Goal: Navigation & Orientation: Find specific page/section

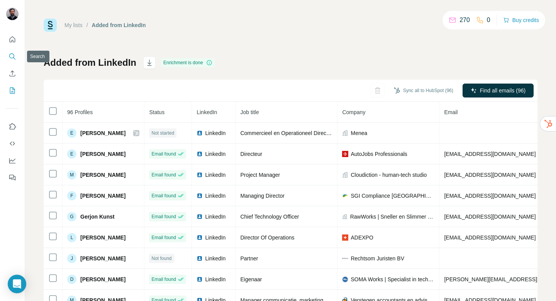
click at [13, 55] on icon "Search" at bounding box center [12, 57] width 8 height 8
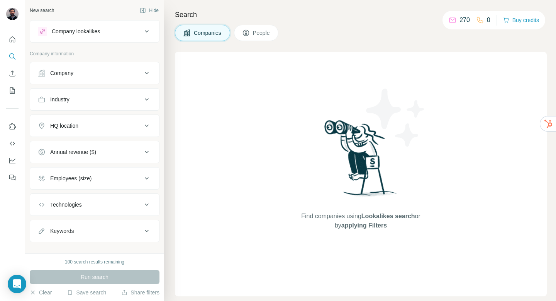
click at [192, 53] on div "Find companies using Lookalikes search or by applying Filters" at bounding box center [361, 174] width 372 height 244
click at [14, 57] on icon "Search" at bounding box center [12, 57] width 8 height 8
click at [15, 52] on button "Search" at bounding box center [12, 56] width 12 height 14
click at [14, 69] on button "Enrich CSV" at bounding box center [12, 73] width 12 height 14
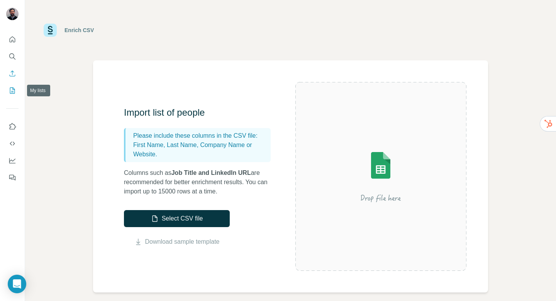
click at [12, 90] on icon "My lists" at bounding box center [12, 91] width 8 height 8
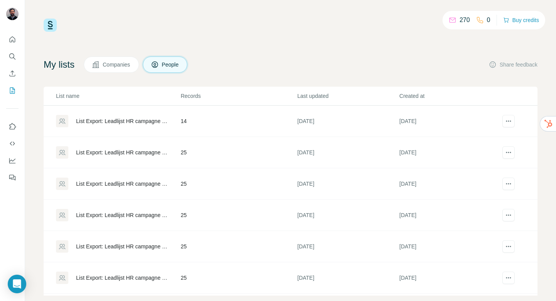
click at [170, 63] on span "People" at bounding box center [171, 65] width 18 height 8
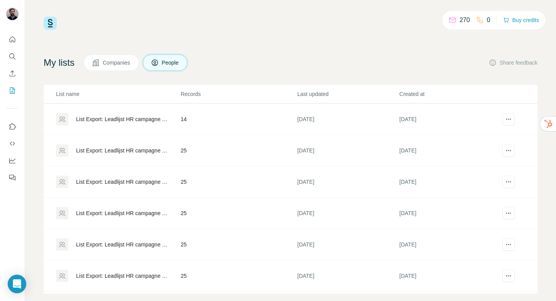
scroll to position [13, 0]
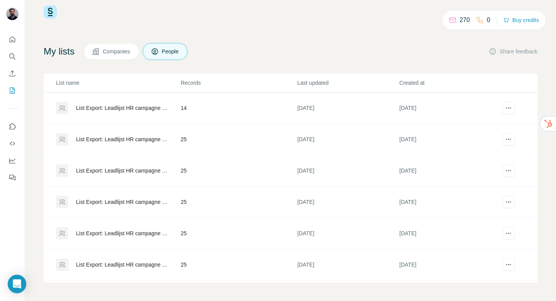
click at [126, 49] on span "Companies" at bounding box center [117, 52] width 28 height 8
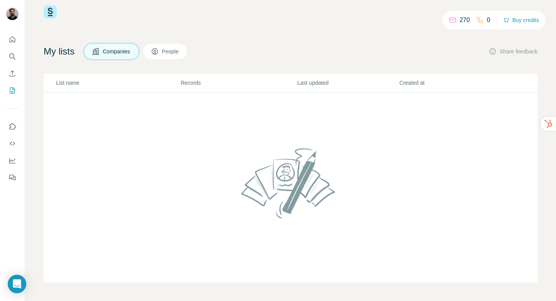
click at [170, 50] on span "People" at bounding box center [171, 52] width 18 height 8
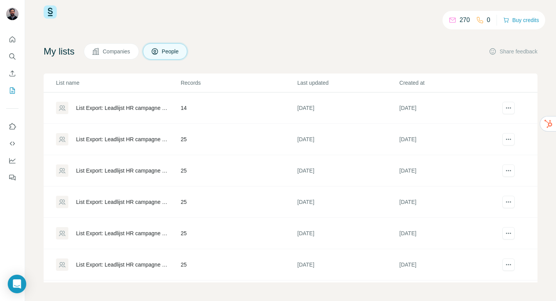
click at [115, 106] on div "List Export: Leadlijst HR campagne - [DATE] 13:08" at bounding box center [122, 108] width 92 height 8
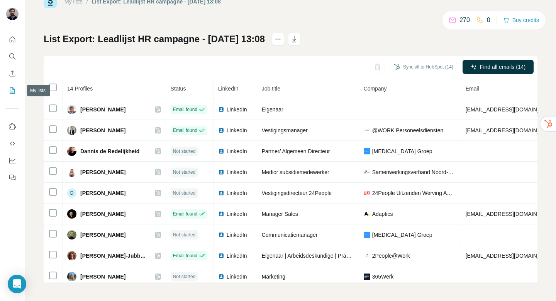
click at [15, 85] on button "My lists" at bounding box center [12, 90] width 12 height 14
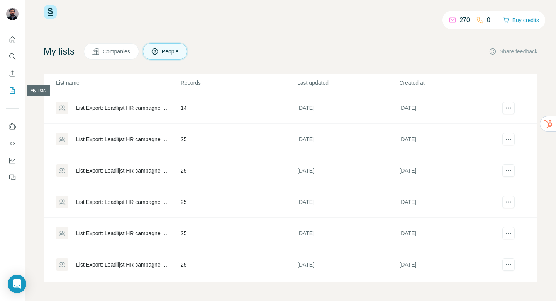
scroll to position [13, 0]
click at [120, 136] on div "List Export: Leadlijst HR campagne - [DATE] 13:07" at bounding box center [122, 139] width 92 height 8
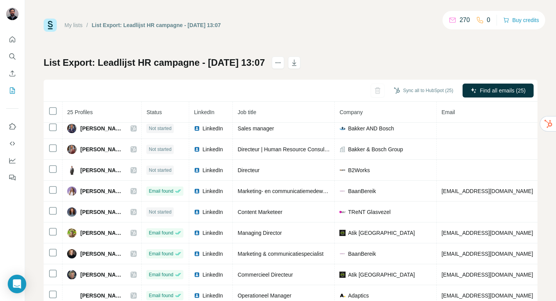
scroll to position [24, 0]
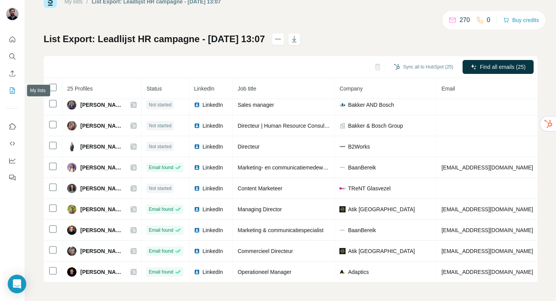
click at [11, 92] on icon "My lists" at bounding box center [12, 91] width 8 height 8
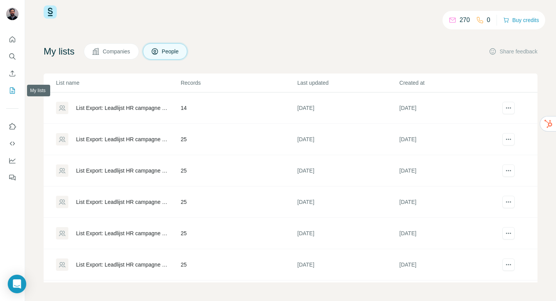
scroll to position [13, 0]
click at [92, 168] on div "List Export: Leadlijst HR campagne - [DATE] 13:07" at bounding box center [122, 170] width 92 height 8
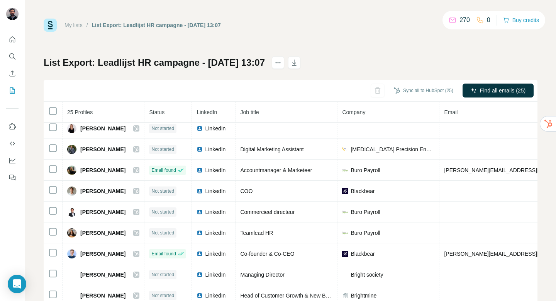
scroll to position [24, 0]
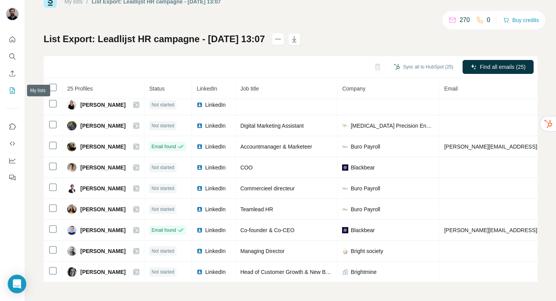
click at [16, 89] on icon "My lists" at bounding box center [12, 91] width 8 height 8
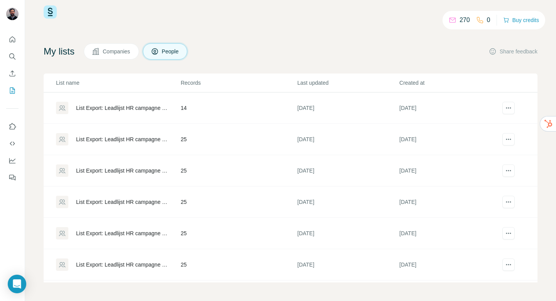
click at [97, 206] on div "List Export: Leadlijst HR campagne - [DATE] 13:05" at bounding box center [118, 201] width 124 height 12
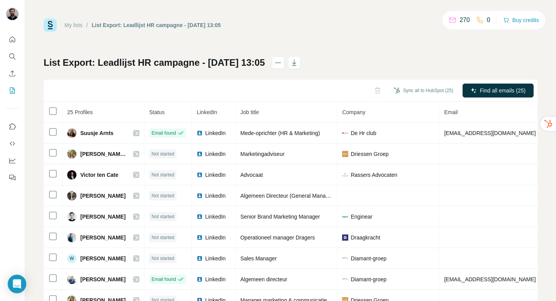
scroll to position [338, 0]
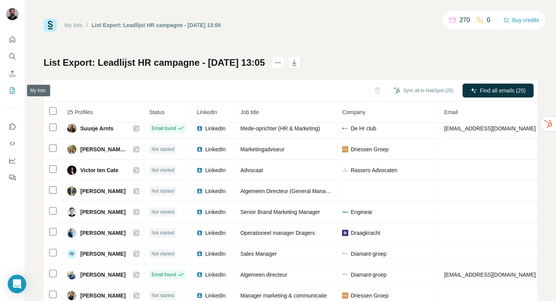
click at [15, 92] on icon "My lists" at bounding box center [12, 91] width 8 height 8
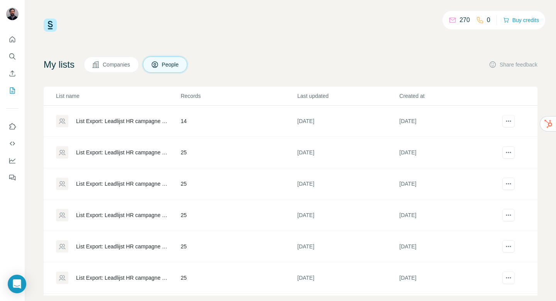
click at [119, 243] on div "List Export: Leadlijst HR campagne - [DATE] 11:05" at bounding box center [122, 246] width 92 height 8
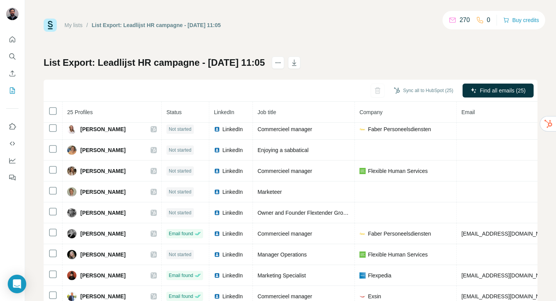
scroll to position [338, 0]
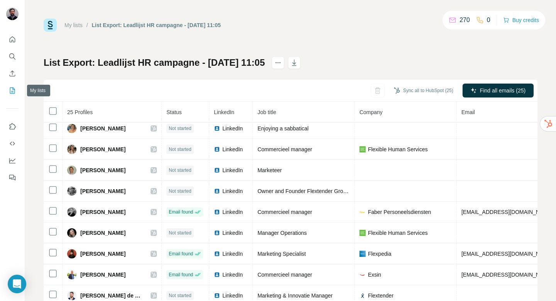
click at [12, 89] on icon "My lists" at bounding box center [12, 91] width 8 height 8
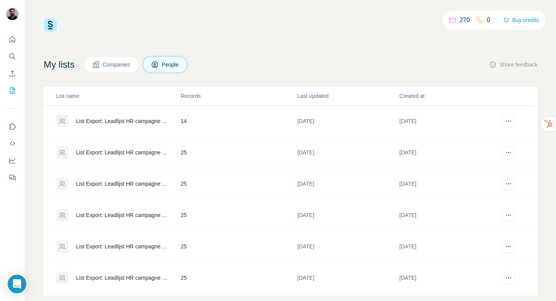
click at [114, 274] on div "List Export: Leadlijst HR campagne - [DATE] 11:05" at bounding box center [122, 277] width 92 height 8
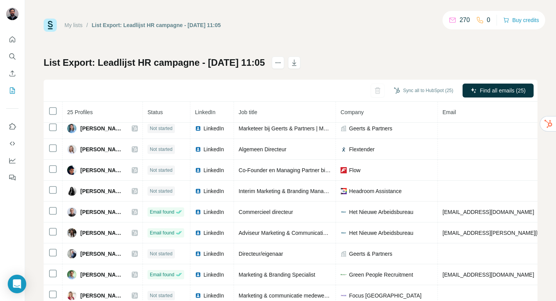
scroll to position [24, 0]
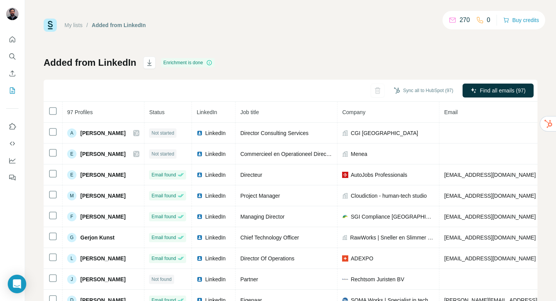
scroll to position [24, 0]
